Goal: Browse casually: Explore the website without a specific task or goal

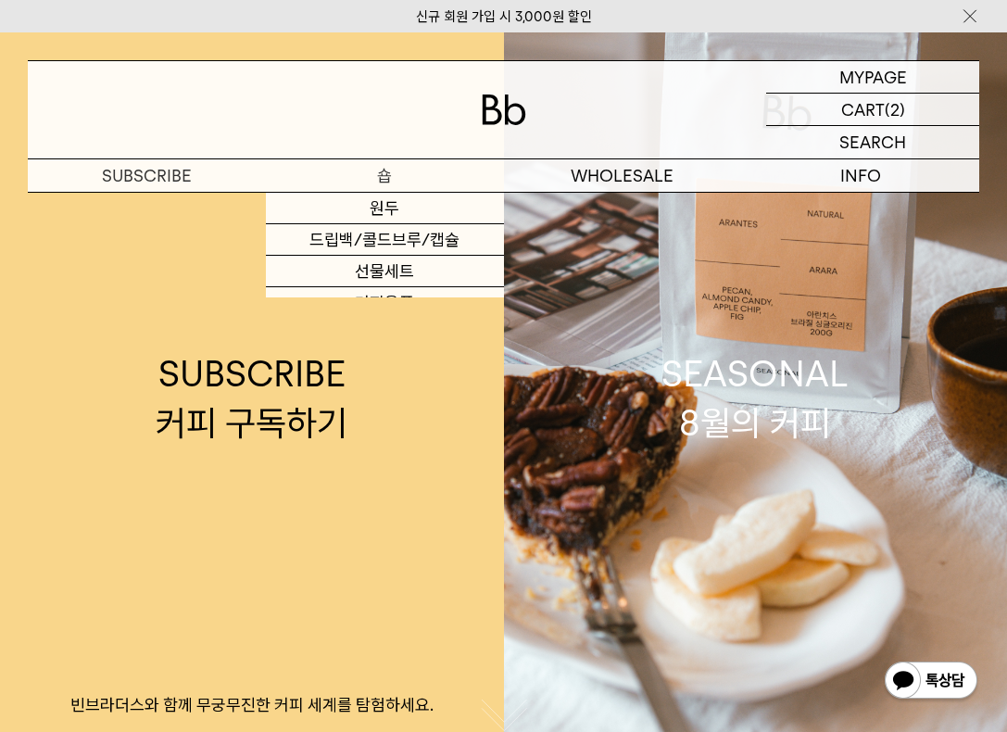
click at [386, 178] on p "숍" at bounding box center [385, 175] width 238 height 32
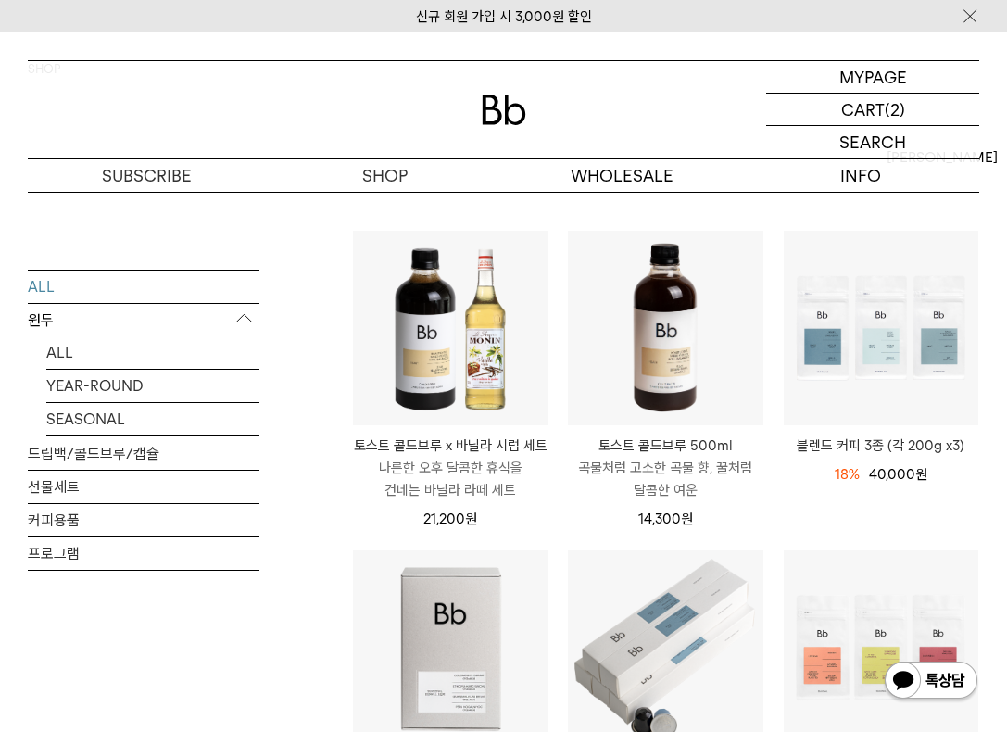
scroll to position [138, 0]
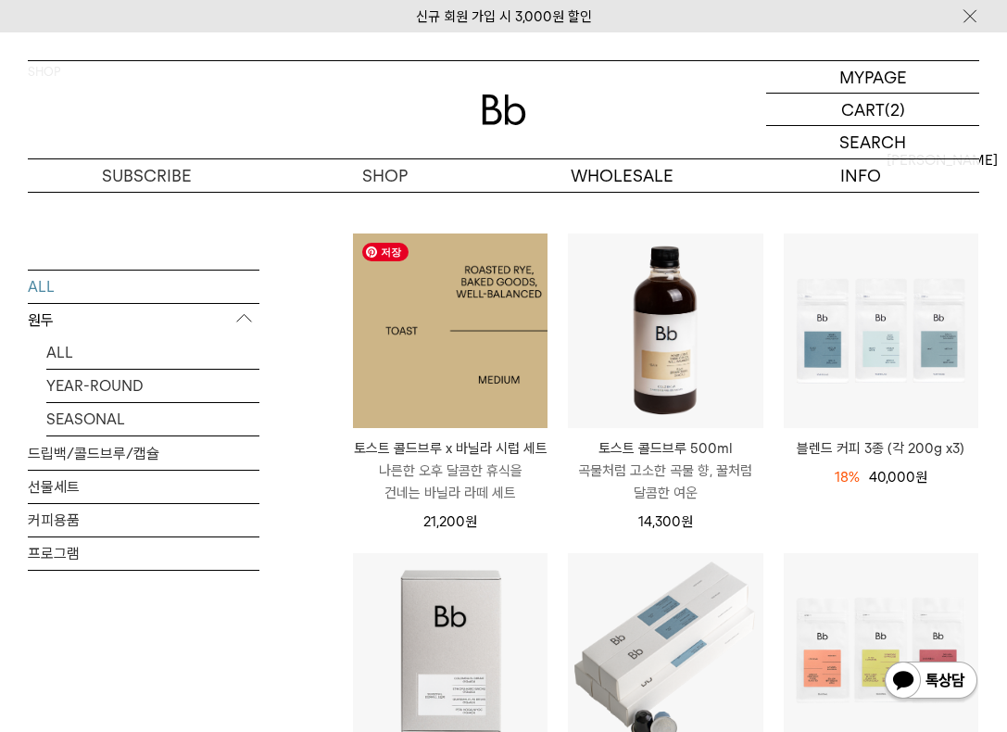
click at [398, 388] on img at bounding box center [450, 330] width 194 height 194
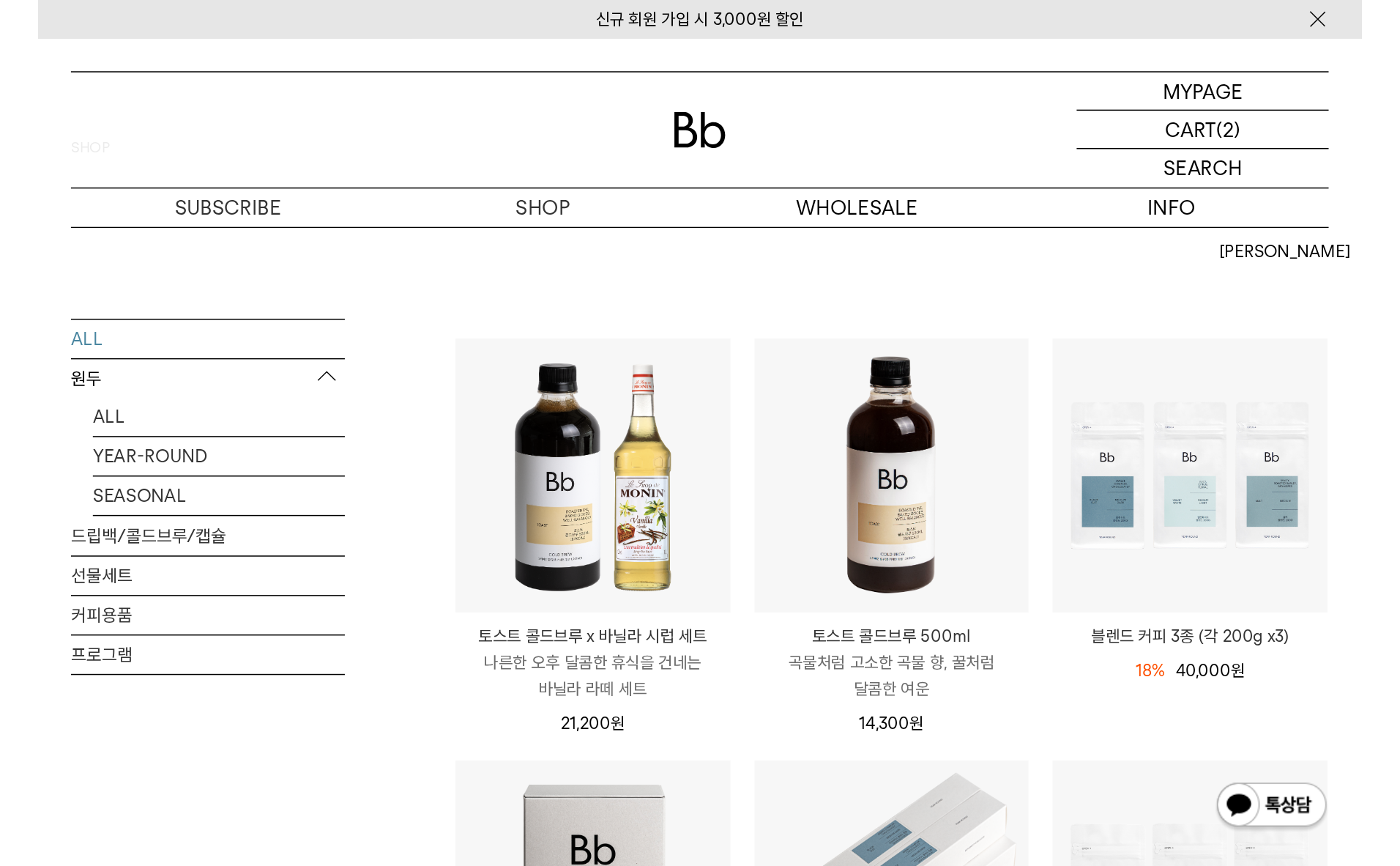
scroll to position [62, 0]
